Goal: Task Accomplishment & Management: Complete application form

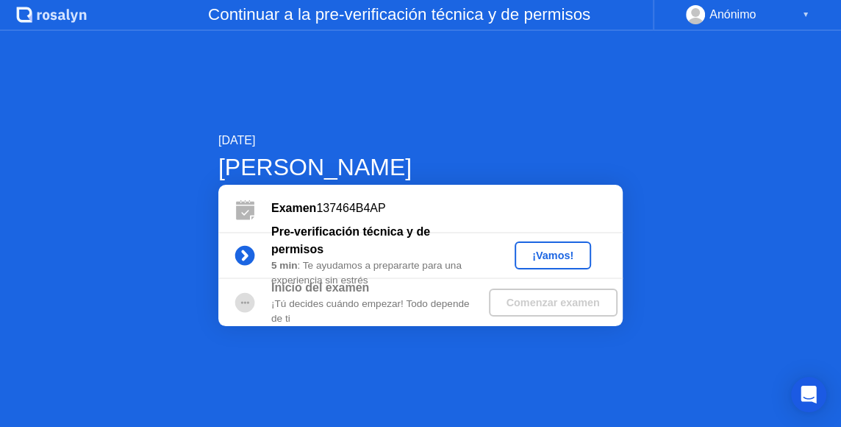
click at [574, 252] on div "¡Vamos!" at bounding box center [553, 255] width 65 height 12
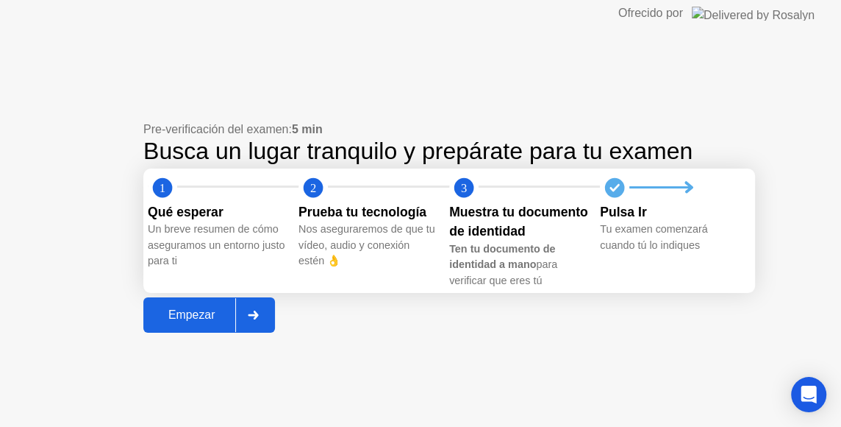
click at [207, 321] on div "Empezar" at bounding box center [192, 314] width 88 height 13
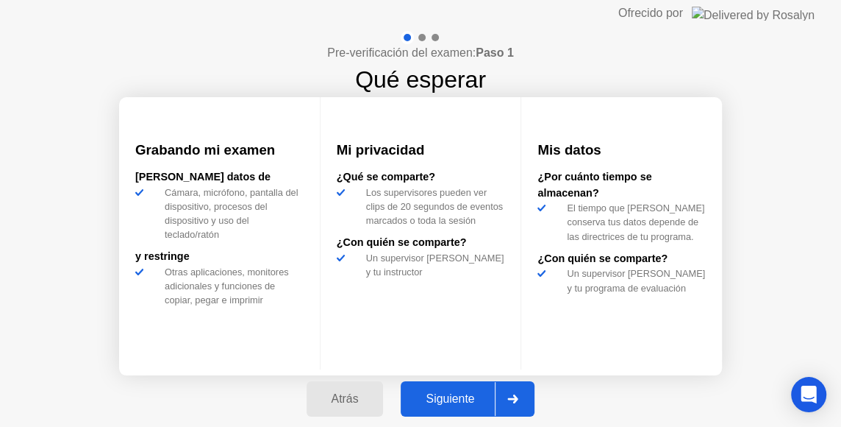
click at [463, 408] on button "Siguiente" at bounding box center [468, 398] width 134 height 35
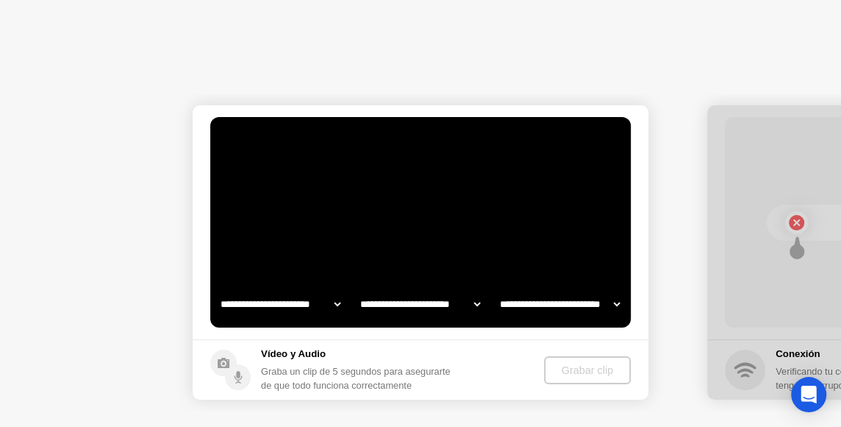
select select "**********"
select select "*******"
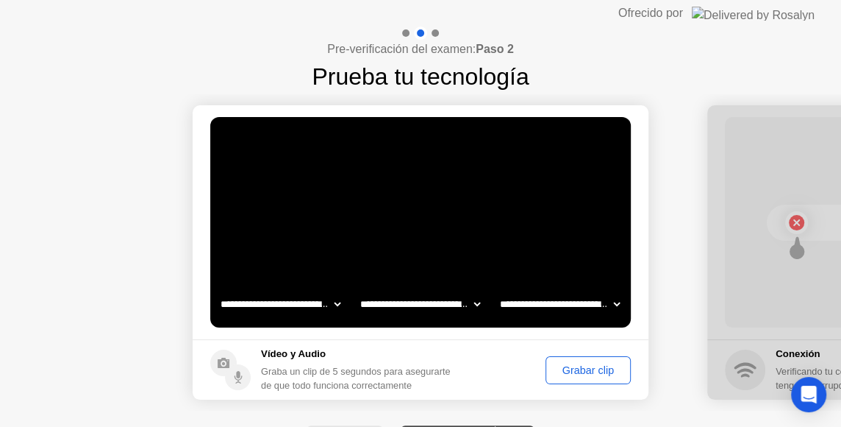
click at [579, 374] on div "Grabar clip" at bounding box center [588, 370] width 75 height 12
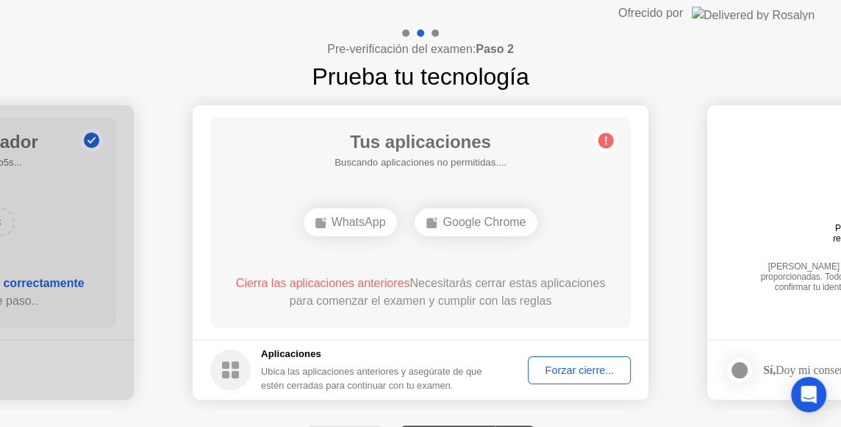
click at [579, 377] on button "Forzar cierre..." at bounding box center [579, 370] width 103 height 28
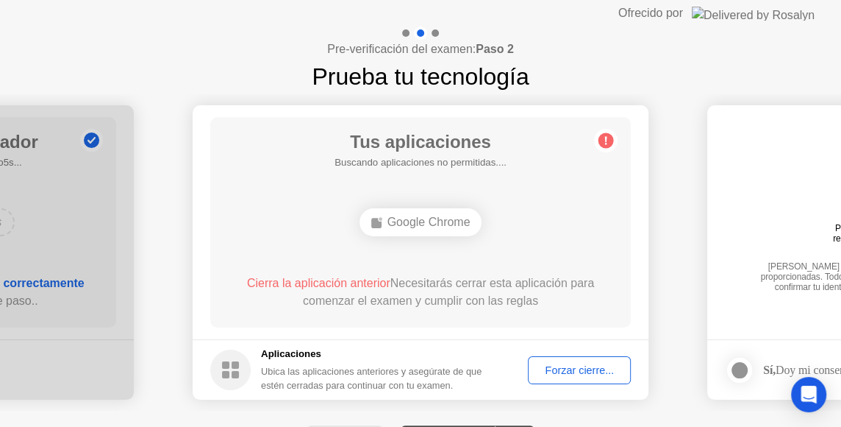
click at [573, 374] on div "Forzar cierre..." at bounding box center [579, 370] width 93 height 12
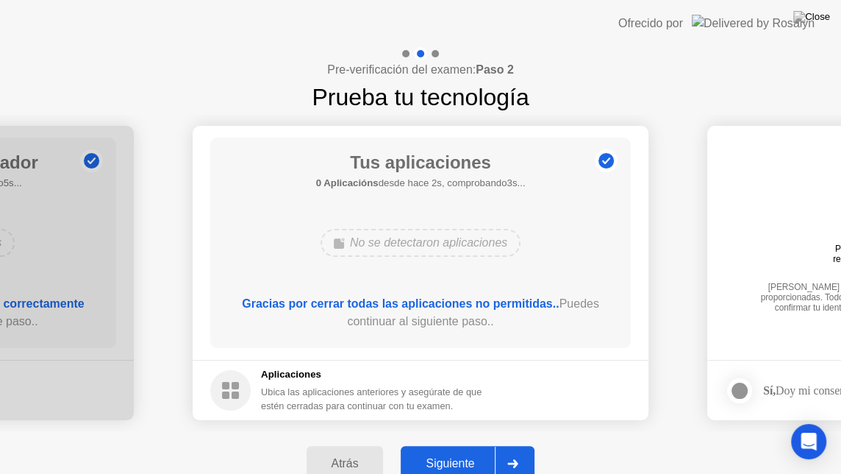
click at [466, 426] on button "Siguiente" at bounding box center [468, 463] width 134 height 35
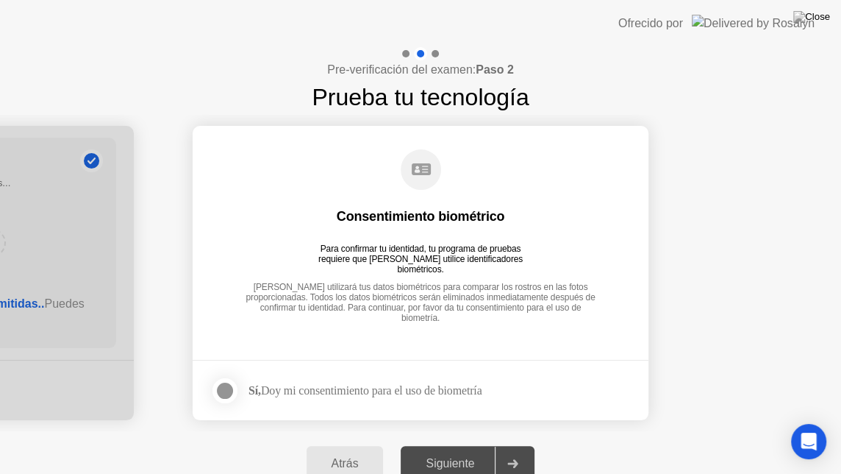
click at [229, 382] on div at bounding box center [225, 391] width 18 height 18
click at [438, 426] on button "Siguiente" at bounding box center [468, 463] width 134 height 35
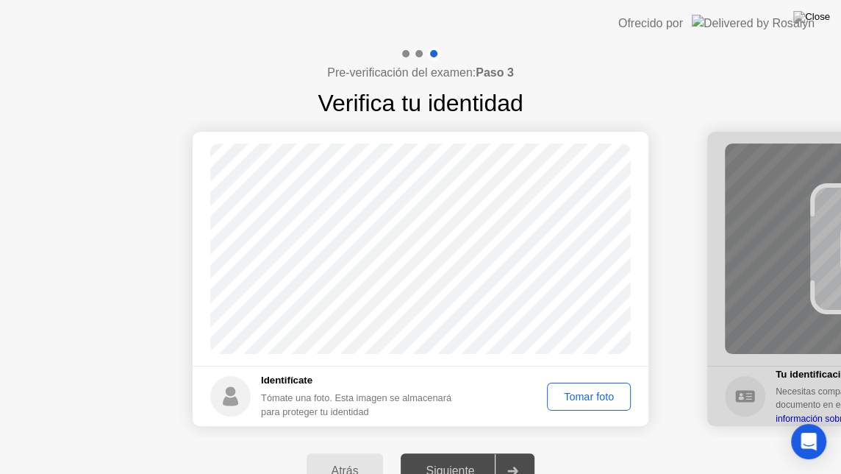
click at [563, 399] on div "Tomar foto" at bounding box center [589, 396] width 74 height 12
click at [462, 426] on button "Siguiente" at bounding box center [468, 470] width 134 height 35
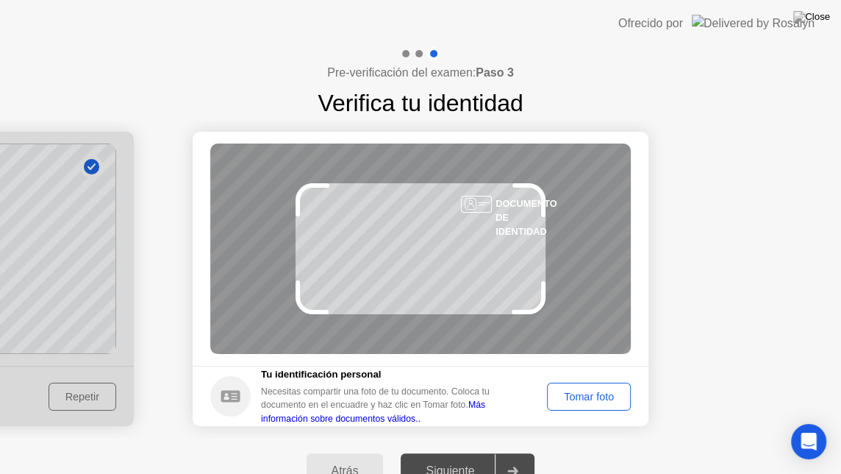
click at [565, 401] on div "Tomar foto" at bounding box center [589, 396] width 74 height 12
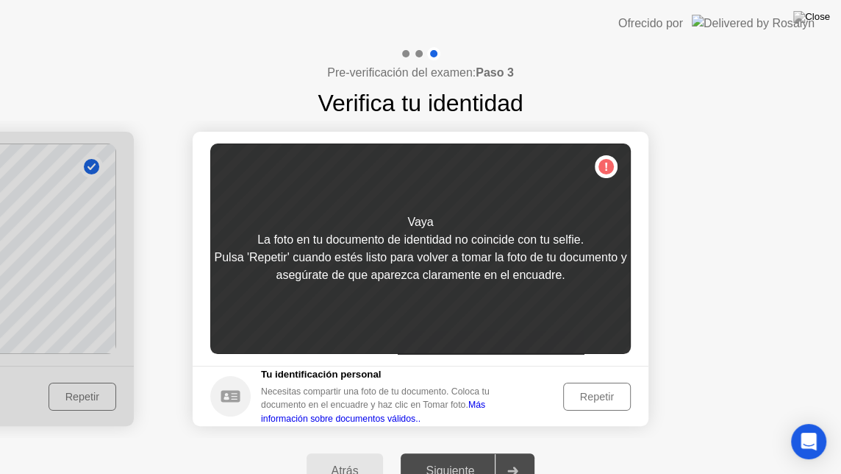
click at [585, 396] on div "Repetir" at bounding box center [596, 396] width 57 height 12
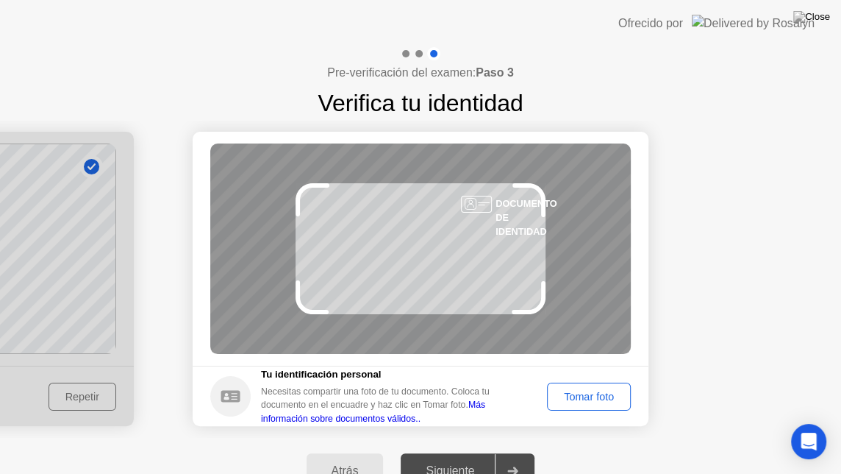
click at [585, 396] on div "Tomar foto" at bounding box center [589, 396] width 74 height 12
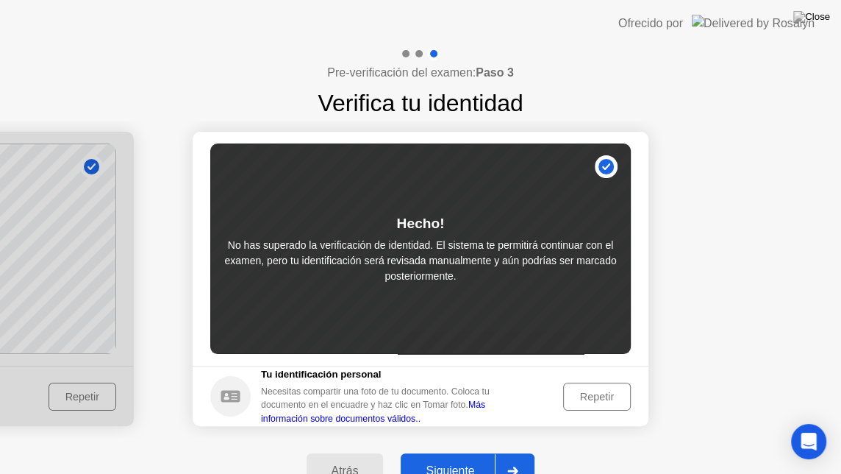
click at [457, 426] on button "Siguiente" at bounding box center [468, 470] width 134 height 35
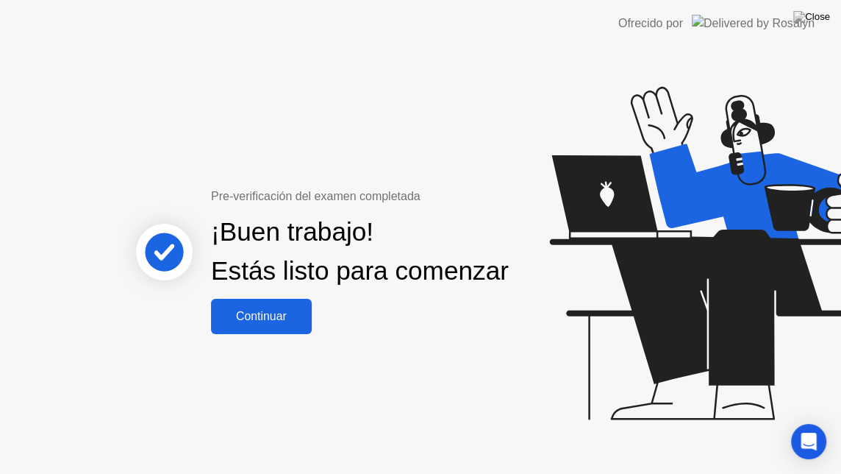
click at [286, 323] on div "Continuar" at bounding box center [261, 316] width 92 height 13
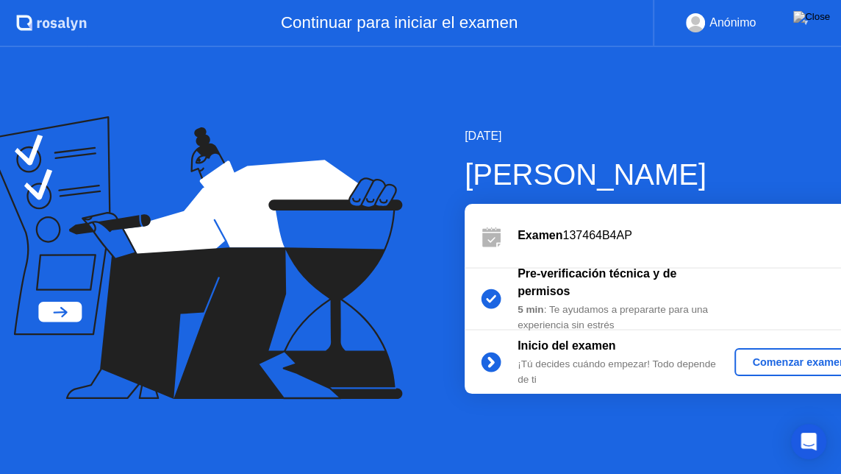
click at [744, 358] on div "Comenzar examen" at bounding box center [799, 362] width 117 height 12
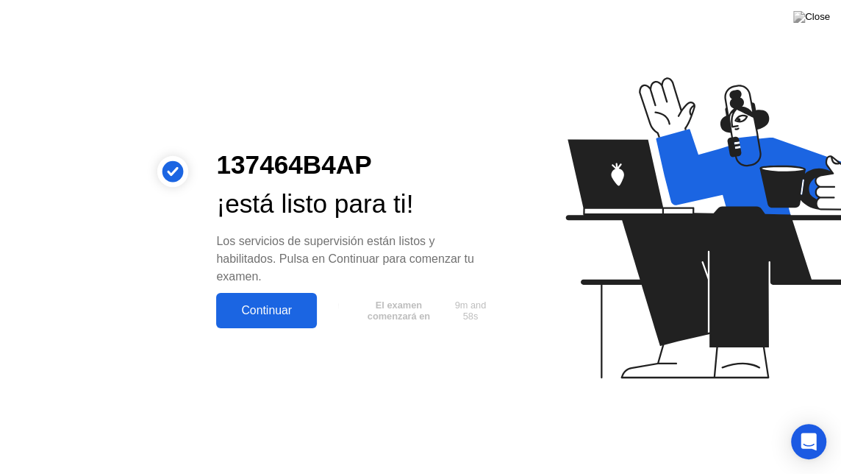
click at [281, 313] on div "Continuar" at bounding box center [267, 310] width 92 height 13
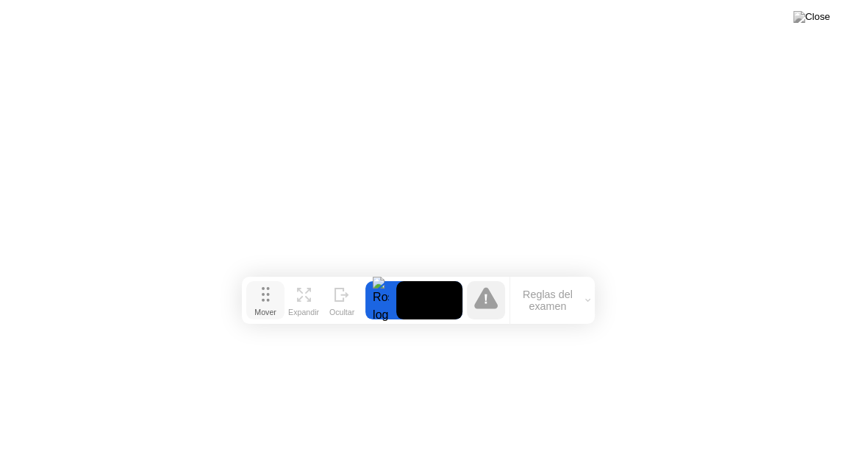
drag, startPoint x: 263, startPoint y: 450, endPoint x: 262, endPoint y: 299, distance: 150.8
click at [262, 299] on icon at bounding box center [266, 294] width 8 height 15
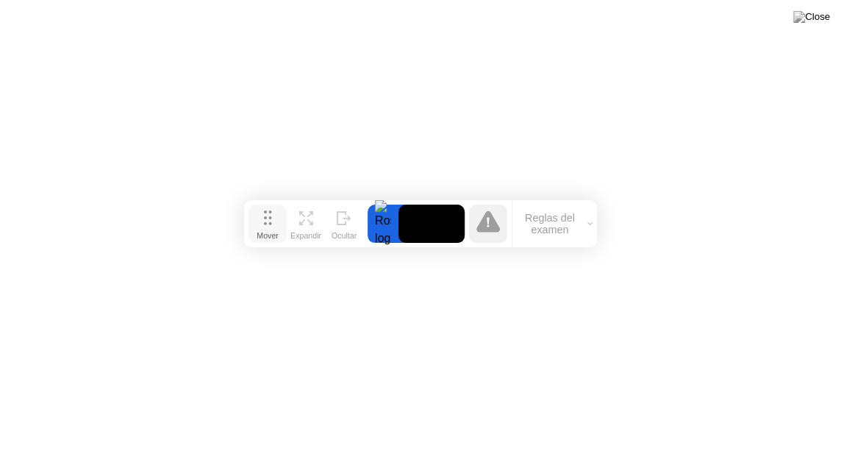
drag, startPoint x: 262, startPoint y: 299, endPoint x: 260, endPoint y: 218, distance: 81.6
click at [264, 218] on icon at bounding box center [268, 217] width 8 height 15
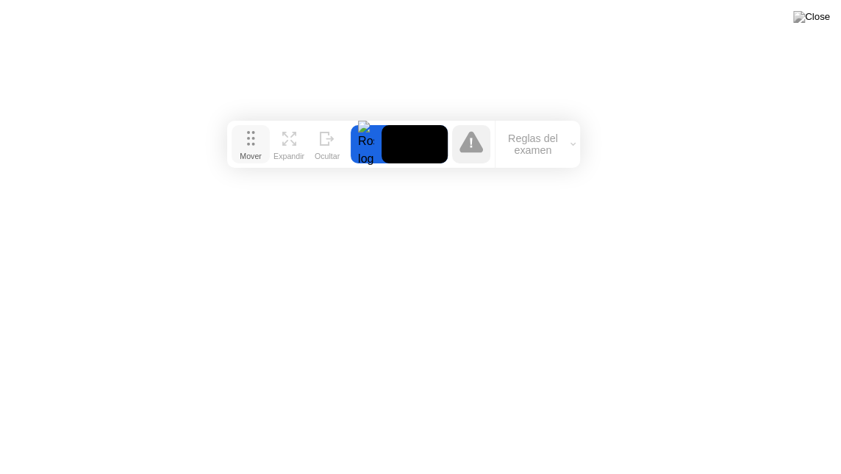
drag, startPoint x: 260, startPoint y: 218, endPoint x: 246, endPoint y: 143, distance: 75.6
click at [247, 143] on icon at bounding box center [251, 138] width 8 height 15
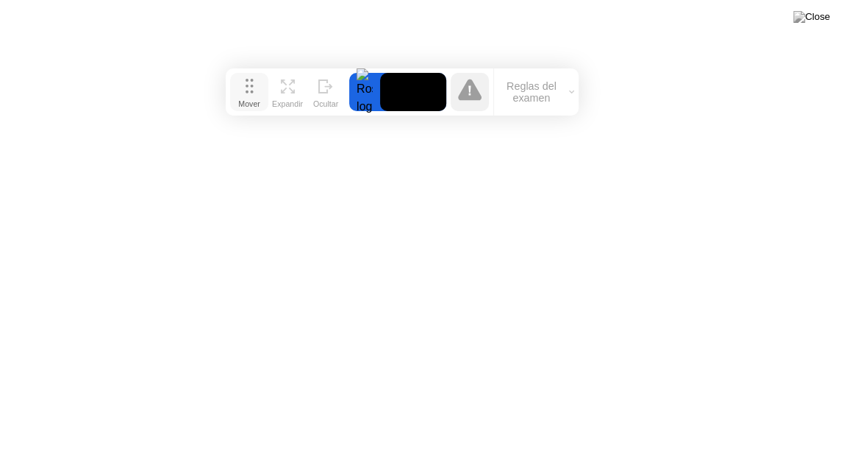
drag, startPoint x: 246, startPoint y: 143, endPoint x: 244, endPoint y: 81, distance: 62.5
click at [246, 81] on icon at bounding box center [250, 86] width 8 height 15
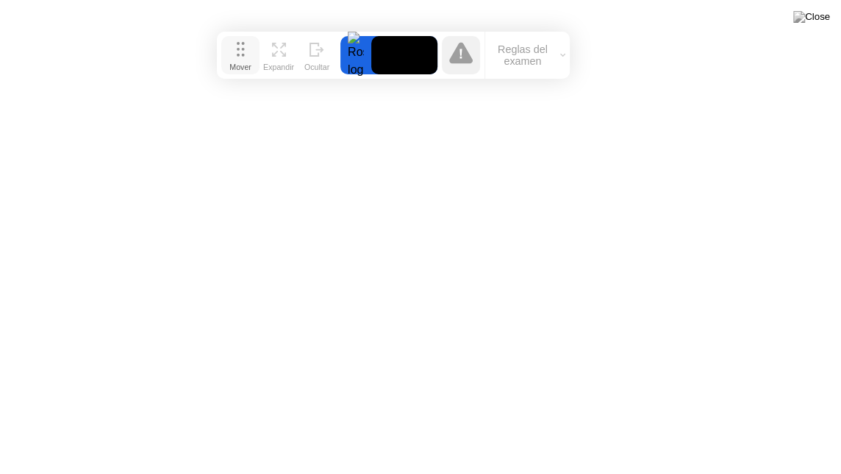
drag, startPoint x: 244, startPoint y: 81, endPoint x: 236, endPoint y: 56, distance: 26.3
click at [237, 56] on icon at bounding box center [241, 49] width 8 height 15
